Goal: Obtain resource: Obtain resource

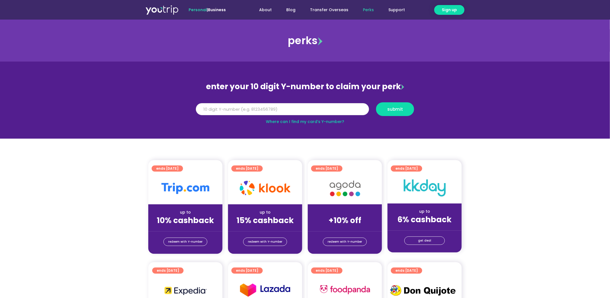
click at [279, 110] on input "Y Number" at bounding box center [282, 109] width 173 height 12
type input "8"
drag, startPoint x: 243, startPoint y: 108, endPoint x: 162, endPoint y: 112, distance: 80.9
click at [162, 112] on section "enter your 10 digit Y-number to claim your perk Y Number 8000000000 submit Wher…" at bounding box center [305, 100] width 610 height 77
type input "8118512943"
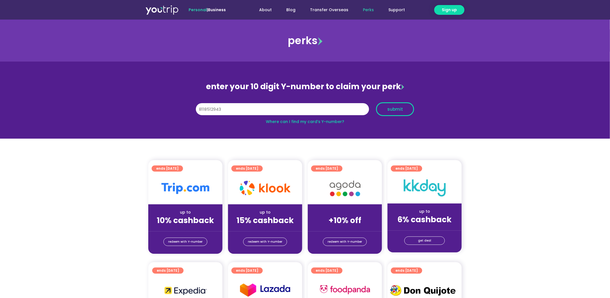
click at [389, 107] on span "submit" at bounding box center [395, 109] width 16 height 4
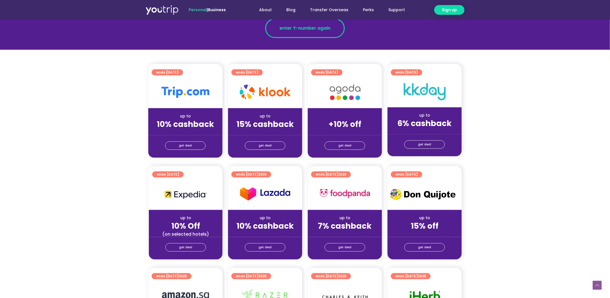
scroll to position [24, 0]
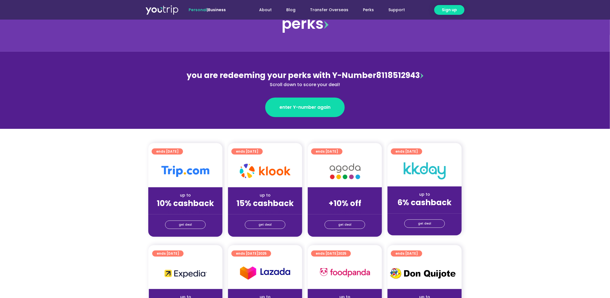
click at [309, 91] on div "enter Y-number again" at bounding box center [304, 102] width 243 height 29
click at [305, 105] on span "enter Y-number again" at bounding box center [304, 107] width 51 height 7
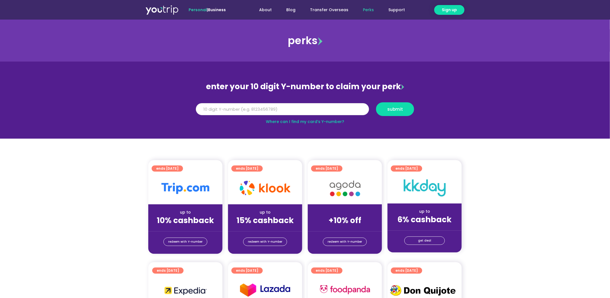
drag, startPoint x: 0, startPoint y: 0, endPoint x: 298, endPoint y: 113, distance: 318.7
click at [298, 113] on input "Y Number" at bounding box center [282, 109] width 173 height 12
click at [299, 108] on input "Y Number" at bounding box center [282, 109] width 173 height 12
type input "8118512943"
click at [405, 115] on button "submit" at bounding box center [395, 109] width 38 height 14
